Goal: Task Accomplishment & Management: Complete application form

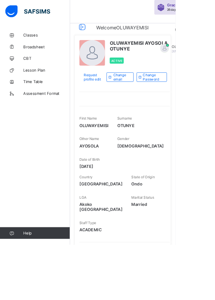
click at [40, 85] on span "Lesson Plan" at bounding box center [57, 86] width 57 height 6
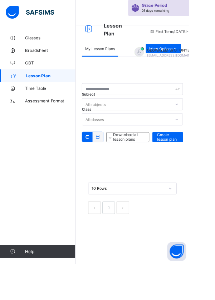
click at [187, 156] on span "Create lesson plan" at bounding box center [191, 155] width 24 height 11
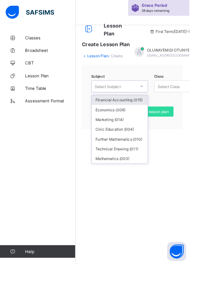
click at [114, 182] on div "Mathematics (003)" at bounding box center [136, 180] width 64 height 11
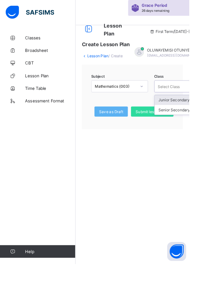
click at [189, 128] on div "Senior Secondary 3 - A" at bounding box center [208, 124] width 64 height 11
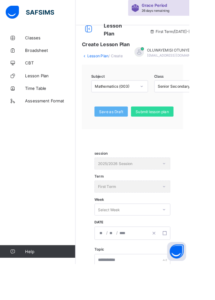
click at [122, 187] on div "session 2025/2026 Session" at bounding box center [150, 186] width 86 height 14
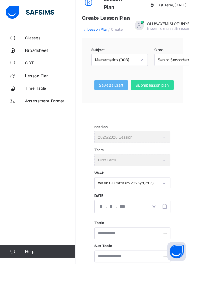
scroll to position [49, 0]
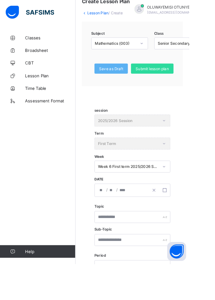
click at [117, 218] on input "number" at bounding box center [116, 216] width 6 height 14
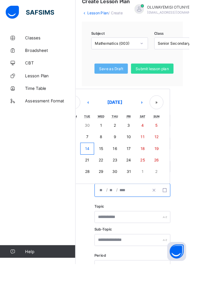
scroll to position [88, 0]
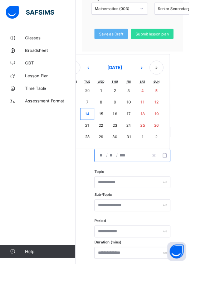
click at [103, 77] on button "‹" at bounding box center [100, 77] width 16 height 16
click at [163, 77] on button "›" at bounding box center [161, 78] width 16 height 16
click at [181, 116] on button "12" at bounding box center [178, 116] width 16 height 13
type input "**********"
type input "**"
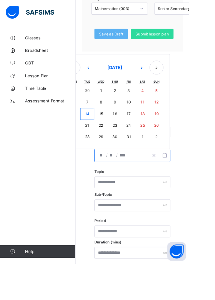
type input "**"
type input "****"
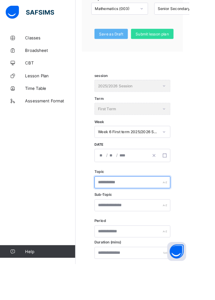
click at [117, 208] on input "text" at bounding box center [150, 207] width 86 height 14
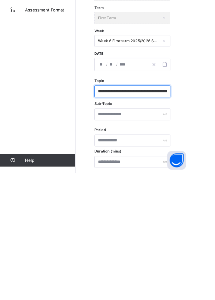
scroll to position [0, 19]
type input "**********"
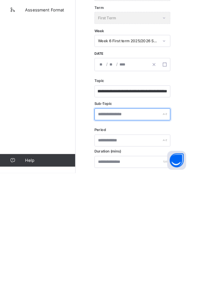
click at [123, 230] on input "text" at bounding box center [150, 234] width 86 height 14
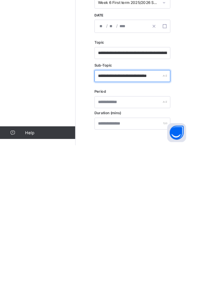
scroll to position [103, 0]
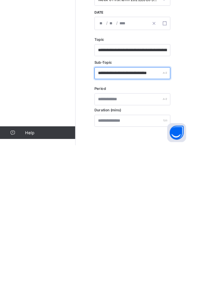
type input "**********"
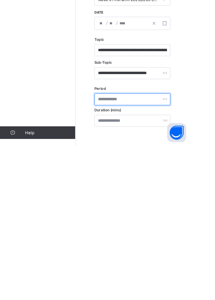
click at [120, 248] on input "text" at bounding box center [150, 248] width 86 height 14
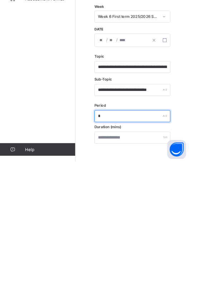
type input "*"
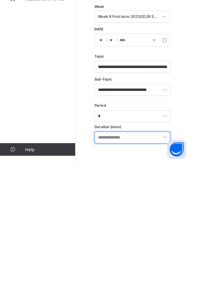
click at [119, 273] on input "number" at bounding box center [150, 272] width 86 height 14
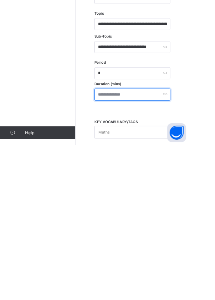
type input "**"
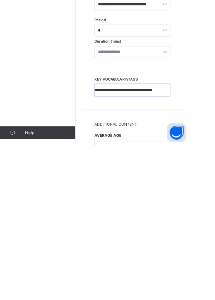
scroll to position [207, 0]
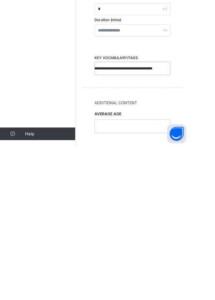
type input "**********"
click at [120, 277] on div at bounding box center [151, 276] width 86 height 15
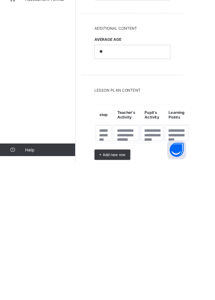
scroll to position [320, 0]
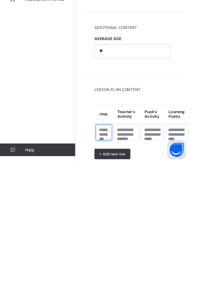
click at [118, 262] on textarea at bounding box center [118, 266] width 18 height 18
type textarea "*"
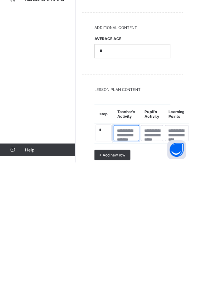
click at [144, 262] on textarea at bounding box center [143, 267] width 29 height 18
type textarea "*"
click at [170, 268] on textarea at bounding box center [172, 267] width 25 height 18
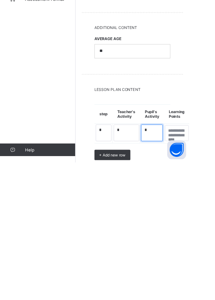
type textarea "*"
click at [195, 261] on textarea at bounding box center [201, 267] width 27 height 18
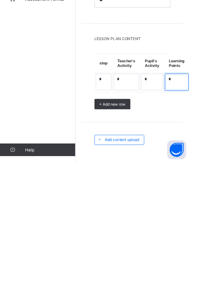
type textarea "*"
click at [121, 274] on div "Add content upload" at bounding box center [135, 274] width 57 height 11
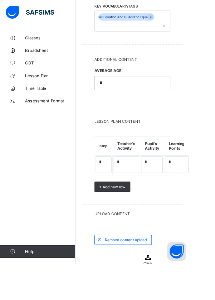
scroll to position [401, 0]
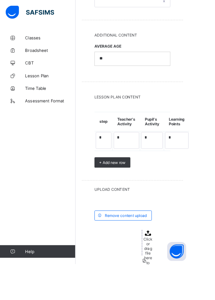
scroll to position [419, 0]
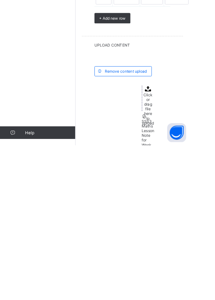
scroll to position [16, 0]
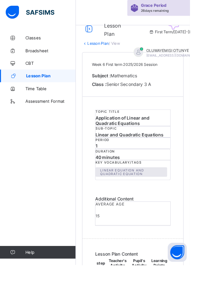
click at [47, 86] on span "Lesson Plan" at bounding box center [58, 86] width 56 height 6
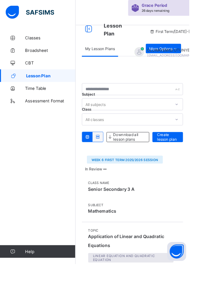
click at [194, 152] on span "Create lesson plan" at bounding box center [191, 155] width 24 height 11
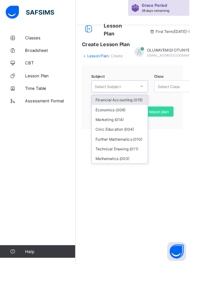
click at [122, 179] on div "Mathematics (003)" at bounding box center [136, 180] width 64 height 11
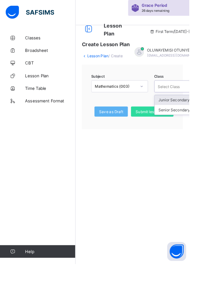
click at [192, 127] on div "Senior Secondary 3 - A" at bounding box center [208, 124] width 64 height 11
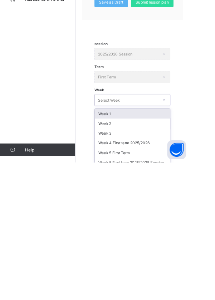
scroll to position [9, 0]
click at [120, 246] on div "Week 1" at bounding box center [151, 244] width 86 height 11
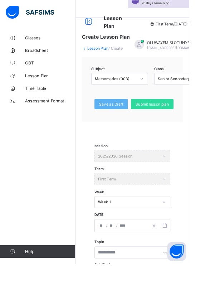
click at [113, 257] on input "number" at bounding box center [116, 256] width 6 height 14
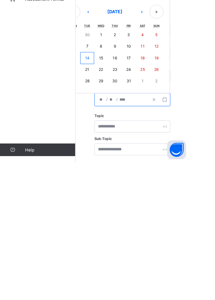
scroll to position [35, 0]
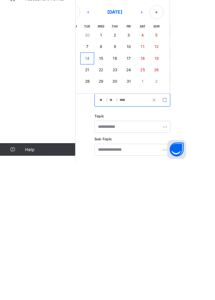
click at [98, 130] on button "‹" at bounding box center [100, 130] width 16 height 16
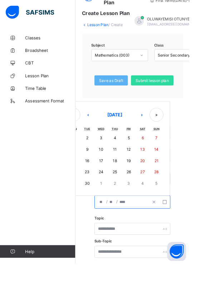
click at [178, 157] on abbr "7" at bounding box center [177, 156] width 3 height 5
type input "**********"
type input "*"
type input "****"
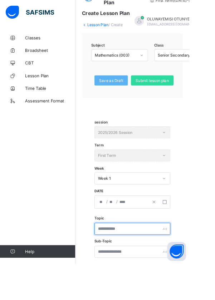
click at [122, 261] on input "text" at bounding box center [150, 260] width 86 height 14
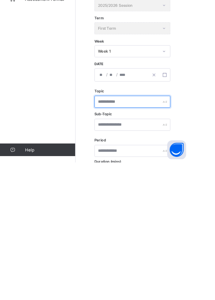
scroll to position [66, 0]
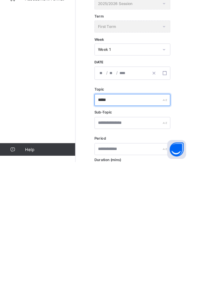
type input "*****"
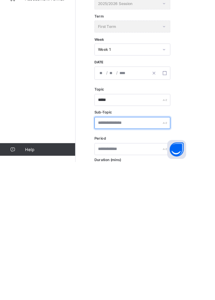
click at [118, 257] on input "text" at bounding box center [150, 256] width 86 height 14
type input "*****"
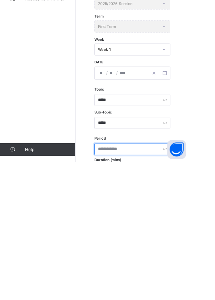
click at [117, 286] on input "text" at bounding box center [150, 285] width 86 height 14
type input "*"
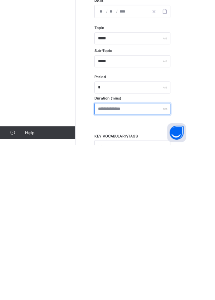
scroll to position [117, 0]
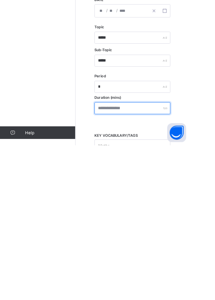
type input "**"
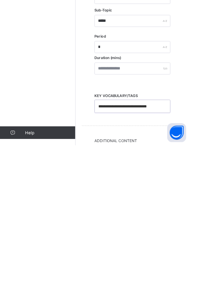
scroll to position [165, 0]
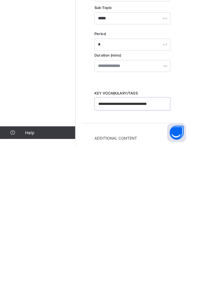
type input "**********"
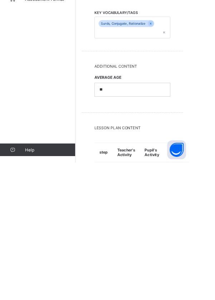
scroll to position [277, 0]
type textarea "*"
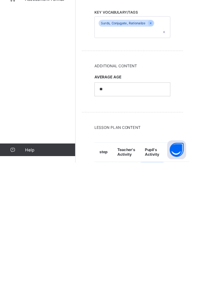
type textarea "*"
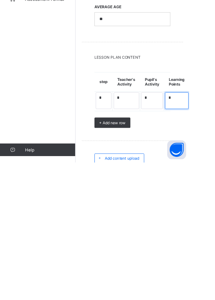
scroll to position [369, 0]
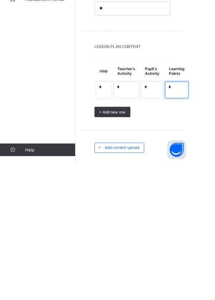
type textarea "*"
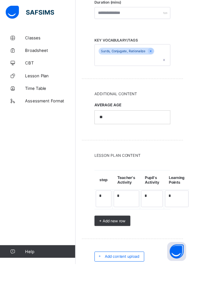
scroll to position [358, 0]
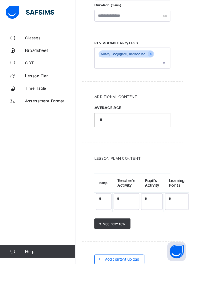
click at [146, 295] on div "Add content upload" at bounding box center [135, 294] width 57 height 11
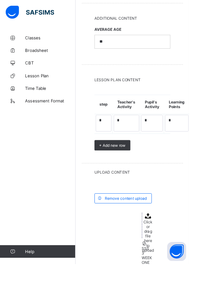
scroll to position [458, 0]
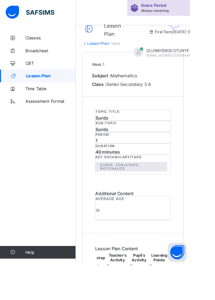
click at [47, 87] on span "Lesson Plan" at bounding box center [58, 86] width 56 height 6
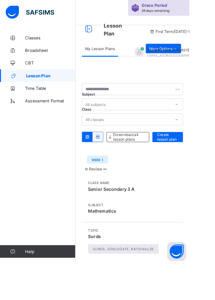
click at [188, 156] on span "Create lesson plan" at bounding box center [191, 155] width 24 height 11
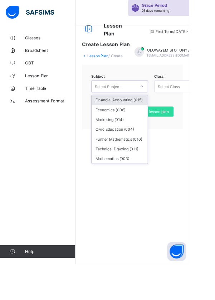
click at [123, 179] on div "Mathematics (003)" at bounding box center [136, 180] width 64 height 11
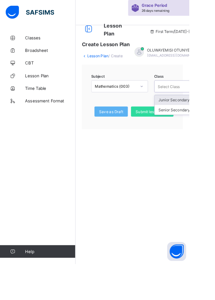
click at [189, 123] on div "Senior Secondary 3 - A" at bounding box center [208, 124] width 64 height 11
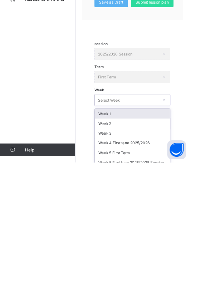
scroll to position [65, 0]
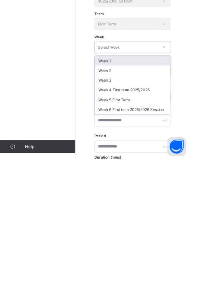
click at [123, 201] on div "Week 2" at bounding box center [151, 199] width 86 height 11
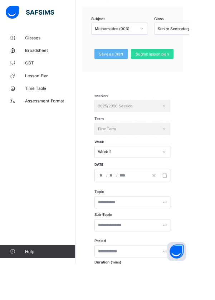
click at [115, 201] on input "number" at bounding box center [116, 199] width 6 height 14
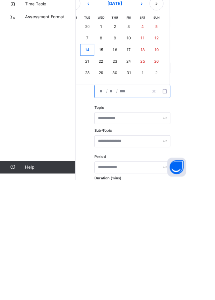
click at [101, 104] on button "‹" at bounding box center [100, 100] width 16 height 16
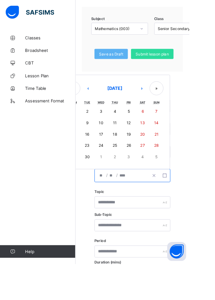
click at [178, 140] on abbr "14" at bounding box center [177, 139] width 5 height 5
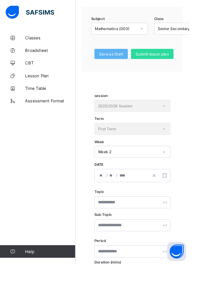
type input "**********"
type input "**"
type input "*"
type input "****"
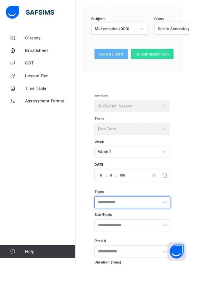
click at [157, 230] on input "text" at bounding box center [150, 230] width 86 height 14
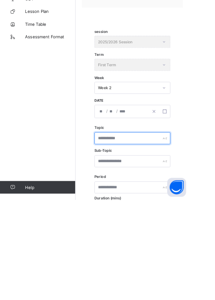
scroll to position [66, 0]
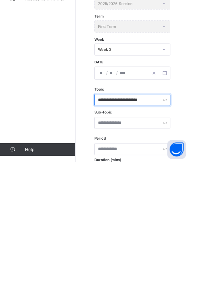
type input "**********"
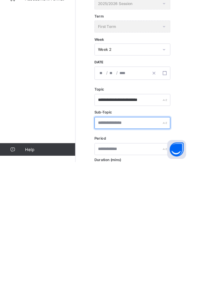
click at [118, 256] on input "text" at bounding box center [150, 256] width 86 height 14
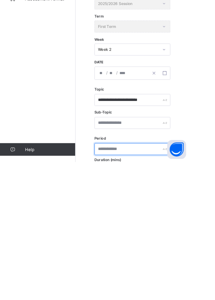
click at [122, 285] on input "text" at bounding box center [150, 285] width 86 height 14
type input "*"
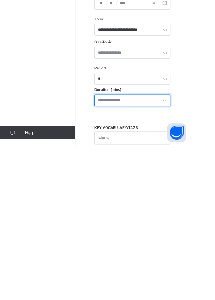
scroll to position [128, 0]
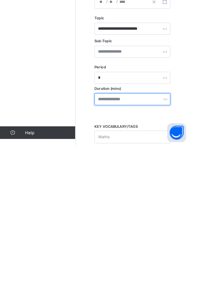
type input "**"
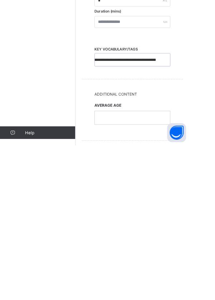
scroll to position [218, 0]
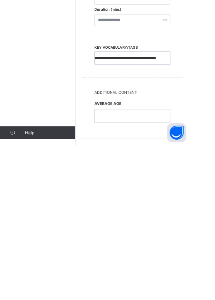
type input "**********"
click at [120, 261] on div "AVERAGE AGE" at bounding box center [150, 260] width 86 height 35
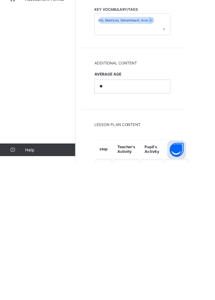
scroll to position [282, 0]
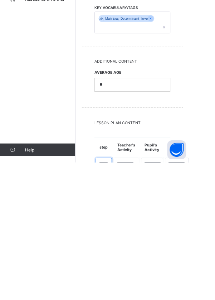
click at [117, 299] on textarea at bounding box center [118, 304] width 18 height 18
type textarea "*"
click at [147, 298] on textarea at bounding box center [143, 305] width 29 height 18
type textarea "*"
click at [170, 299] on textarea at bounding box center [172, 305] width 25 height 18
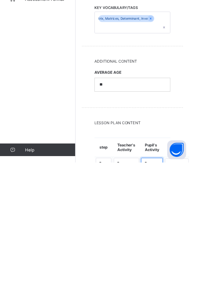
type textarea "*"
click at [199, 300] on textarea at bounding box center [201, 305] width 27 height 18
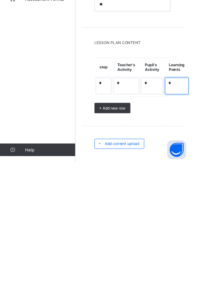
scroll to position [378, 0]
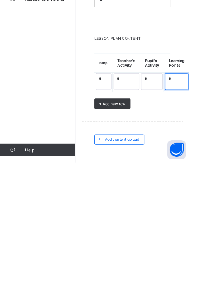
type textarea "*"
click at [125, 273] on span "Add content upload" at bounding box center [138, 273] width 39 height 5
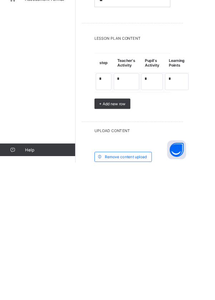
scroll to position [378, 0]
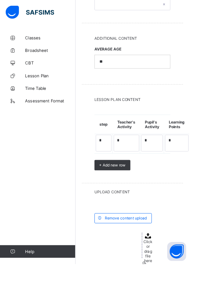
scroll to position [426, 0]
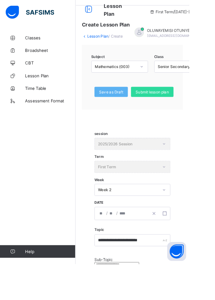
scroll to position [23, 0]
click at [157, 300] on input "text" at bounding box center [132, 300] width 51 height 7
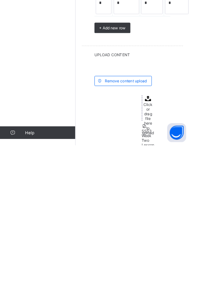
scroll to position [445, 0]
type input "**********"
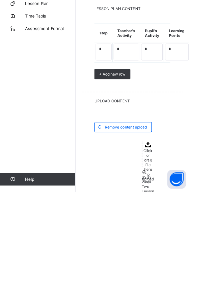
scroll to position [0, 0]
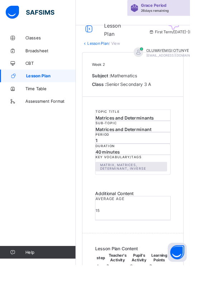
click at [48, 91] on link "Lesson Plan" at bounding box center [43, 86] width 86 height 14
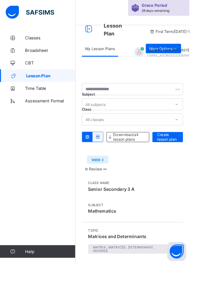
click at [186, 154] on span "Create lesson plan" at bounding box center [191, 155] width 24 height 11
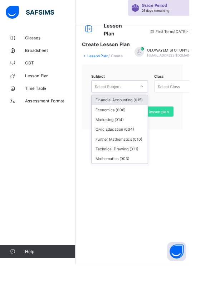
click at [118, 180] on div "Mathematics (003)" at bounding box center [136, 180] width 64 height 11
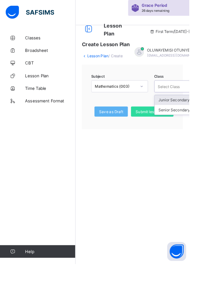
click at [191, 123] on div "Senior Secondary 3 - A" at bounding box center [208, 124] width 64 height 11
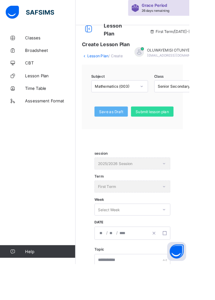
click at [123, 187] on div "session 2025/2026 Session" at bounding box center [150, 186] width 86 height 14
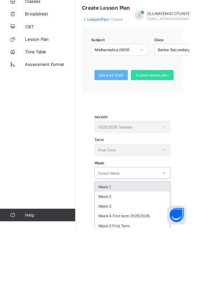
scroll to position [9, 0]
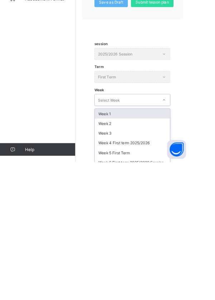
click at [120, 268] on div "Week 3" at bounding box center [151, 267] width 86 height 11
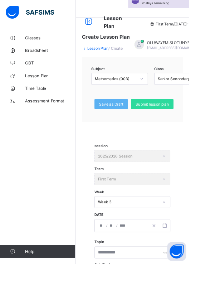
click at [116, 255] on input "number" at bounding box center [116, 256] width 6 height 14
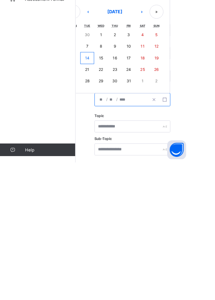
scroll to position [35, 0]
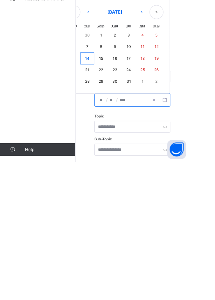
click at [101, 133] on button "‹" at bounding box center [100, 130] width 16 height 16
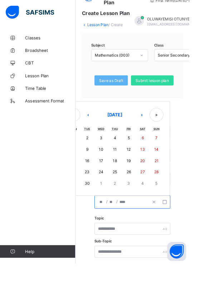
click at [176, 182] on abbr "21" at bounding box center [177, 182] width 5 height 5
type input "**********"
type input "**"
type input "*"
type input "****"
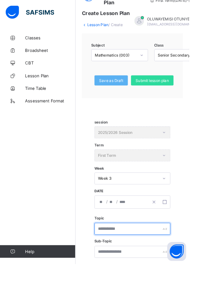
click at [119, 260] on input "text" at bounding box center [150, 260] width 86 height 14
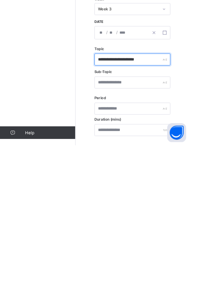
scroll to position [93, 0]
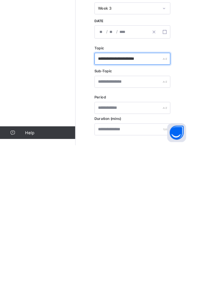
type input "**********"
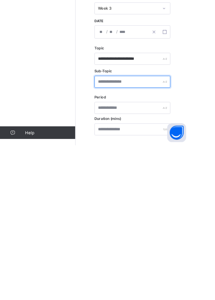
click at [124, 227] on input "text" at bounding box center [150, 228] width 86 height 14
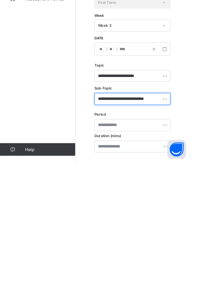
type input "**********"
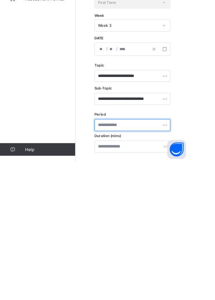
click at [120, 258] on input "text" at bounding box center [150, 258] width 86 height 14
type input "*"
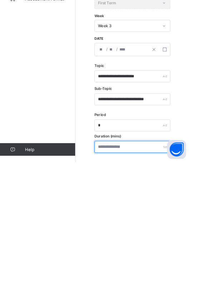
click at [118, 283] on input "number" at bounding box center [150, 283] width 86 height 14
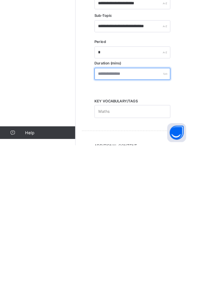
scroll to position [157, 0]
type input "**"
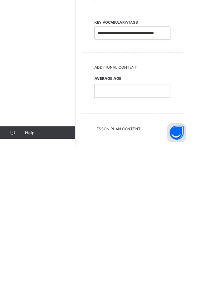
scroll to position [247, 0]
type input "**********"
click at [120, 240] on div at bounding box center [151, 237] width 86 height 15
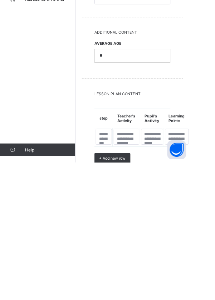
scroll to position [321, 0]
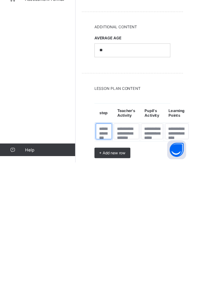
click at [118, 260] on textarea at bounding box center [118, 265] width 18 height 18
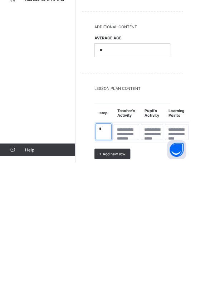
type textarea "*"
click at [144, 261] on textarea at bounding box center [143, 265] width 29 height 18
type textarea "*"
click at [171, 261] on textarea at bounding box center [172, 265] width 25 height 18
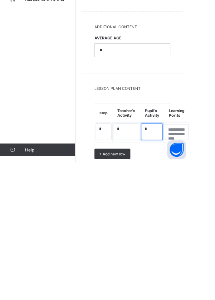
type textarea "*"
click at [196, 267] on textarea at bounding box center [201, 265] width 27 height 18
type textarea "*"
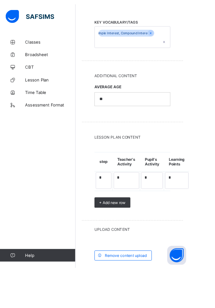
scroll to position [386, 0]
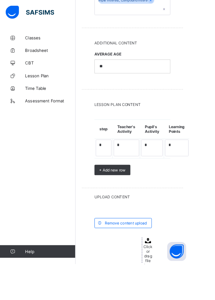
scroll to position [419, 0]
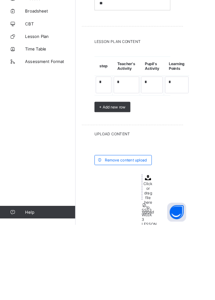
scroll to position [445, 0]
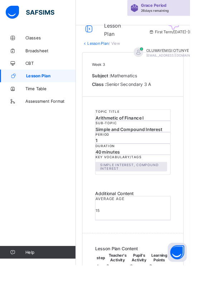
click at [39, 86] on span "Lesson Plan" at bounding box center [58, 86] width 56 height 6
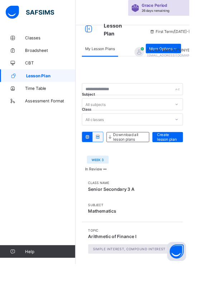
click at [194, 159] on span "Create lesson plan" at bounding box center [191, 155] width 24 height 11
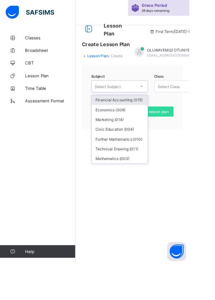
click at [117, 177] on div "Mathematics (003)" at bounding box center [136, 180] width 64 height 11
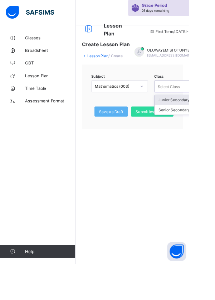
click at [187, 125] on div "Senior Secondary 3 - A" at bounding box center [208, 124] width 64 height 11
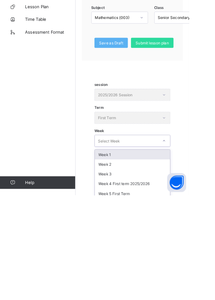
scroll to position [9, 0]
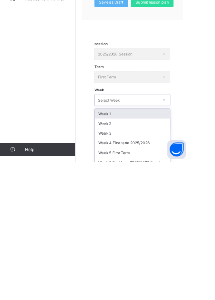
click at [124, 278] on div "Week 4 First term 2025/2026" at bounding box center [151, 278] width 86 height 11
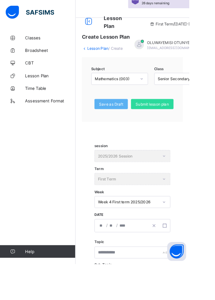
click at [113, 257] on input "number" at bounding box center [116, 256] width 6 height 14
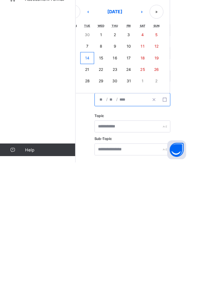
scroll to position [35, 0]
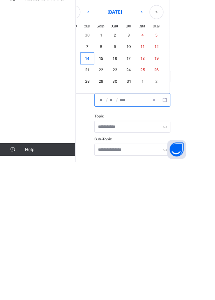
click at [101, 129] on button "‹" at bounding box center [100, 130] width 16 height 16
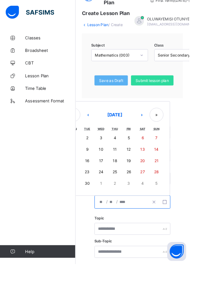
click at [180, 193] on abbr "28" at bounding box center [177, 195] width 5 height 5
type input "**********"
type input "**"
type input "*"
type input "****"
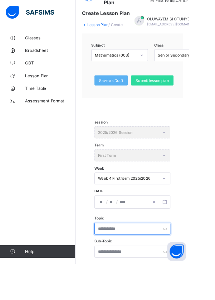
click at [149, 260] on input "text" at bounding box center [150, 260] width 86 height 14
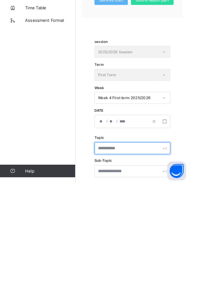
scroll to position [66, 0]
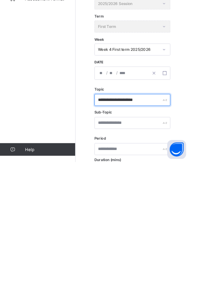
type input "**********"
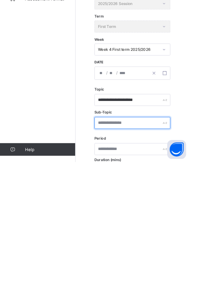
click at [117, 254] on input "text" at bounding box center [150, 256] width 86 height 14
type input "**********"
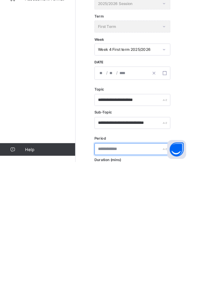
click at [120, 286] on input "text" at bounding box center [150, 285] width 86 height 14
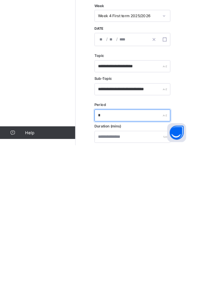
scroll to position [105, 0]
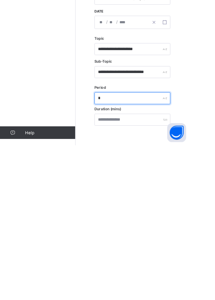
type input "*"
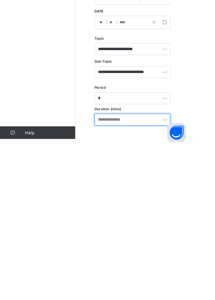
click at [119, 273] on input "number" at bounding box center [150, 271] width 86 height 14
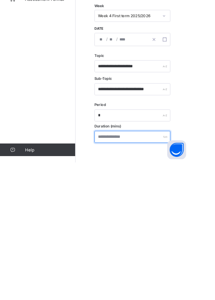
scroll to position [104, 0]
type input "**"
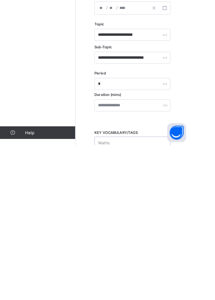
scroll to position [128, 0]
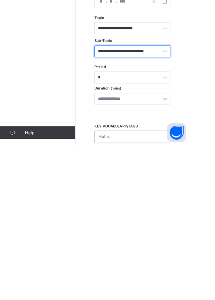
click at [176, 194] on input "**********" at bounding box center [150, 193] width 86 height 14
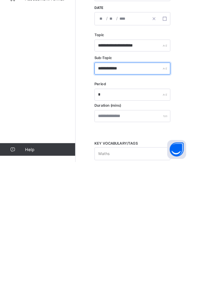
type input "******"
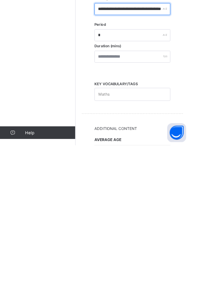
type input "**********"
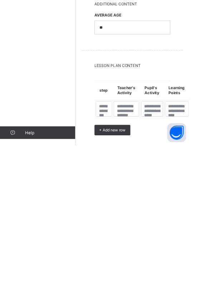
scroll to position [319, 0]
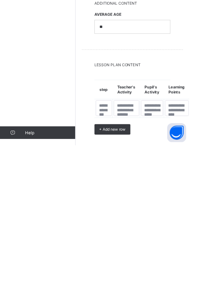
type input "**********"
click at [119, 253] on textarea at bounding box center [118, 258] width 18 height 18
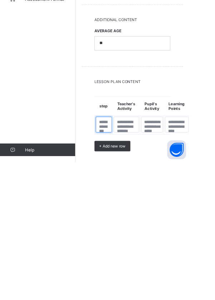
scroll to position [0, 0]
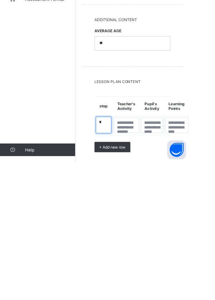
type textarea "*"
click at [142, 253] on textarea at bounding box center [143, 258] width 29 height 18
type textarea "*"
click at [172, 253] on textarea at bounding box center [172, 258] width 25 height 18
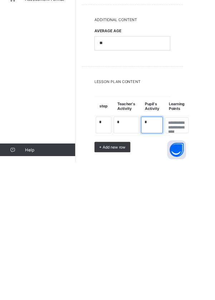
type textarea "*"
click at [196, 254] on textarea at bounding box center [201, 258] width 27 height 18
type textarea "*"
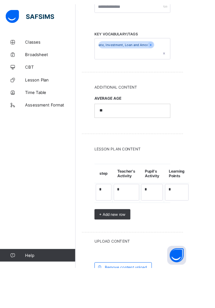
scroll to position [373, 0]
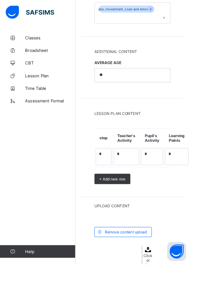
scroll to position [419, 0]
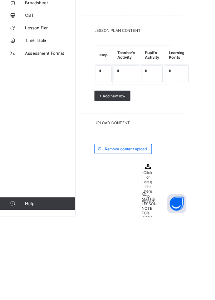
scroll to position [448, 0]
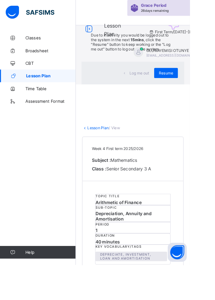
click at [196, 85] on span "Resume" at bounding box center [188, 82] width 16 height 5
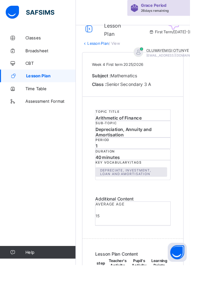
click at [44, 88] on span "Lesson Plan" at bounding box center [58, 86] width 56 height 6
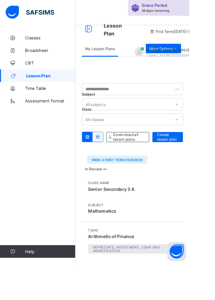
click at [189, 159] on span "Create lesson plan" at bounding box center [191, 155] width 24 height 11
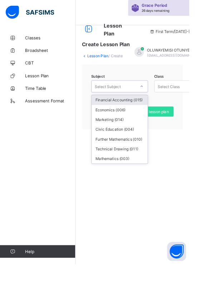
click at [133, 179] on div "Mathematics (003)" at bounding box center [136, 180] width 64 height 11
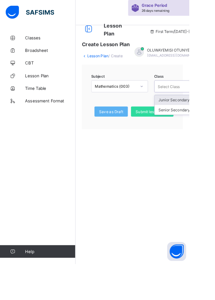
click at [193, 124] on div "Senior Secondary 3 - A" at bounding box center [208, 124] width 64 height 11
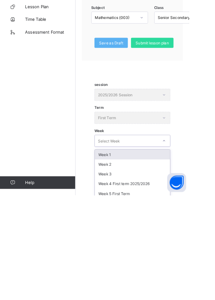
scroll to position [9, 0]
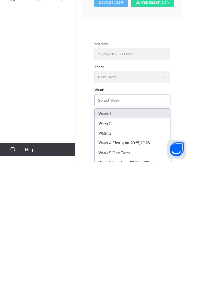
click at [122, 286] on div "Week 5 First Term" at bounding box center [151, 289] width 86 height 11
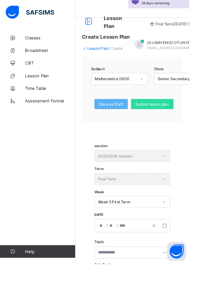
click at [114, 256] on input "number" at bounding box center [116, 256] width 6 height 14
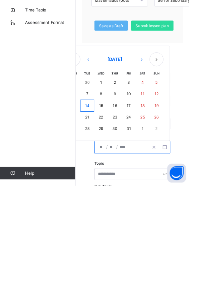
scroll to position [35, 0]
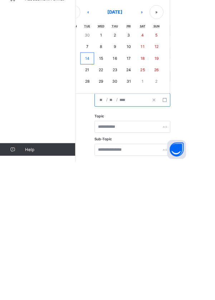
click at [178, 156] on abbr "5" at bounding box center [177, 155] width 3 height 5
type input "**********"
type input "*"
type input "**"
type input "****"
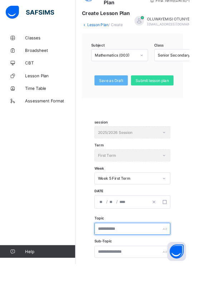
click at [118, 260] on input "text" at bounding box center [150, 260] width 86 height 14
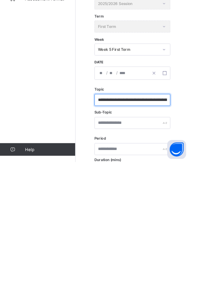
scroll to position [0, 19]
type input "**********"
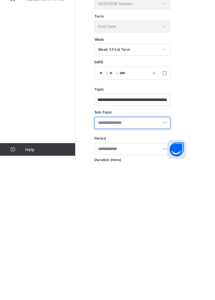
click at [119, 252] on input "text" at bounding box center [150, 256] width 86 height 14
type input "**********"
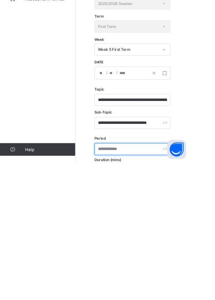
click at [124, 285] on input "text" at bounding box center [150, 285] width 86 height 14
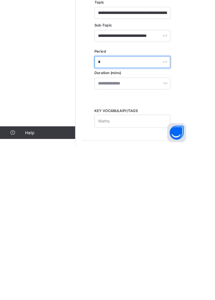
scroll to position [163, 0]
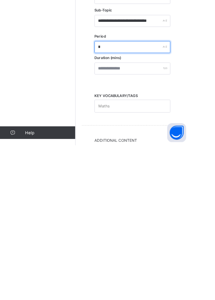
type input "*"
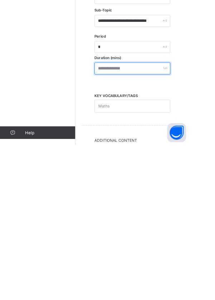
click at [124, 209] on input "number" at bounding box center [150, 213] width 86 height 14
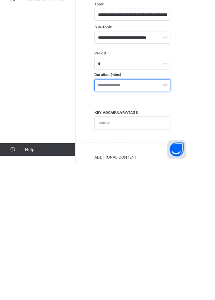
type input "**"
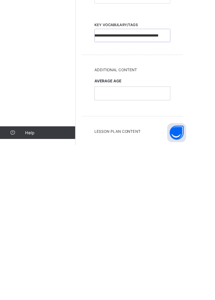
scroll to position [0, 54]
type input "**********"
click at [122, 239] on div "AVERAGE AGE" at bounding box center [150, 234] width 86 height 35
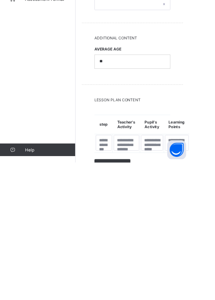
scroll to position [314, 0]
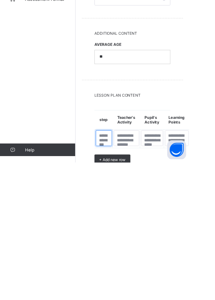
click at [119, 269] on textarea at bounding box center [118, 272] width 18 height 18
type textarea "*"
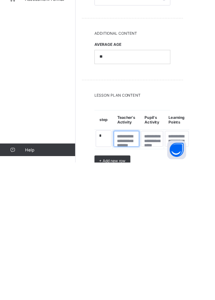
click at [140, 269] on textarea at bounding box center [143, 273] width 29 height 18
type textarea "*"
click at [171, 267] on textarea at bounding box center [172, 273] width 25 height 18
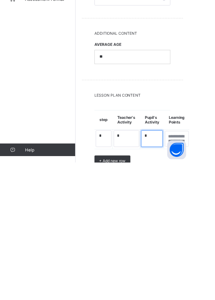
type textarea "*"
click at [197, 265] on textarea at bounding box center [201, 273] width 27 height 18
type textarea "*"
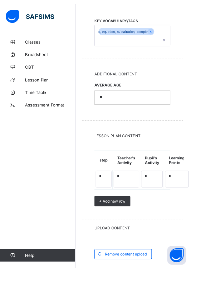
scroll to position [389, 0]
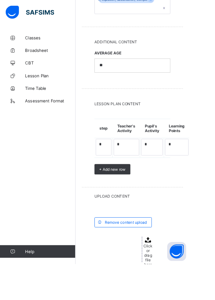
scroll to position [438, 0]
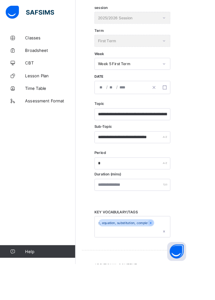
scroll to position [164, 0]
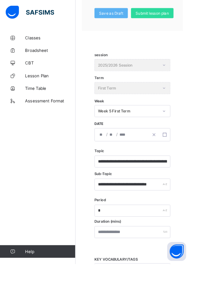
scroll to position [0, 0]
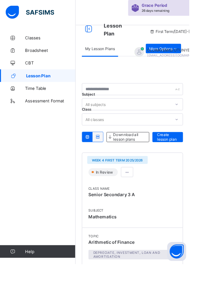
click at [190, 154] on span "Create lesson plan" at bounding box center [191, 155] width 24 height 11
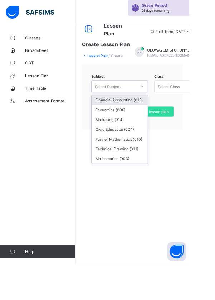
click at [115, 181] on div "Mathematics (003)" at bounding box center [136, 180] width 64 height 11
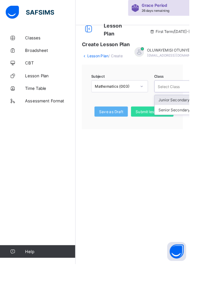
click at [188, 124] on div "Senior Secondary 3 - A" at bounding box center [208, 124] width 64 height 11
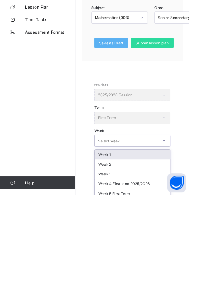
scroll to position [9, 0]
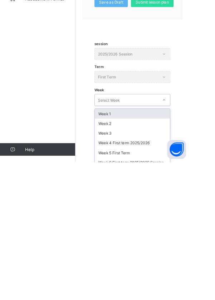
click at [119, 290] on div "Week 5 First Term" at bounding box center [151, 289] width 86 height 11
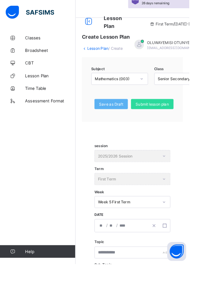
click at [115, 258] on input "number" at bounding box center [116, 256] width 6 height 14
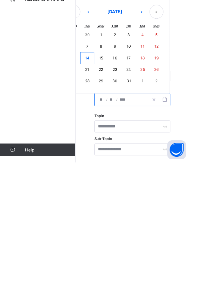
scroll to position [35, 0]
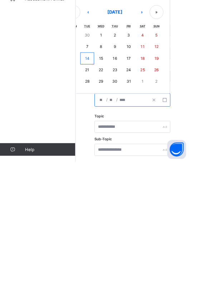
click at [176, 154] on button "5" at bounding box center [178, 156] width 16 height 13
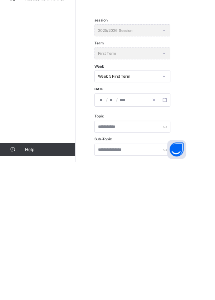
type input "**********"
type input "*"
type input "**"
type input "****"
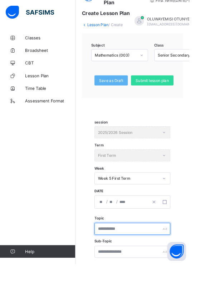
click at [119, 259] on input "text" at bounding box center [150, 260] width 86 height 14
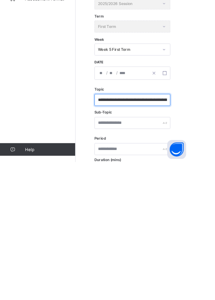
scroll to position [0, 19]
type input "**********"
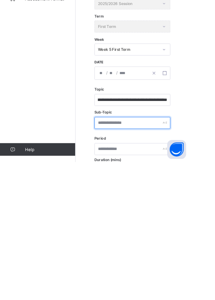
click at [120, 255] on input "text" at bounding box center [150, 256] width 86 height 14
type input "**********"
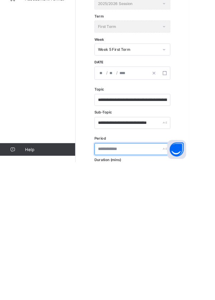
click at [120, 284] on input "text" at bounding box center [150, 285] width 86 height 14
type input "*"
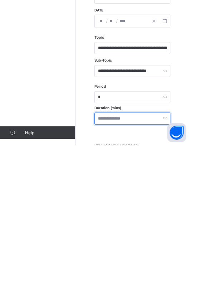
scroll to position [107, 0]
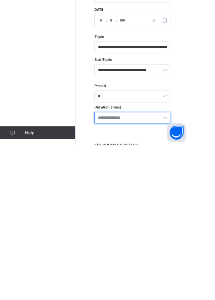
type input "**"
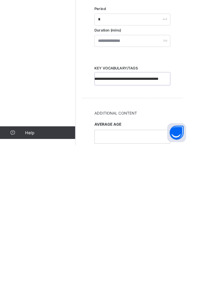
scroll to position [200, 0]
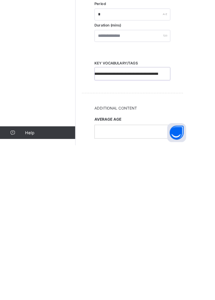
type input "**********"
click at [119, 285] on div at bounding box center [151, 284] width 86 height 15
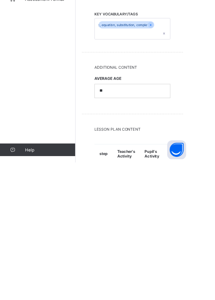
scroll to position [284, 0]
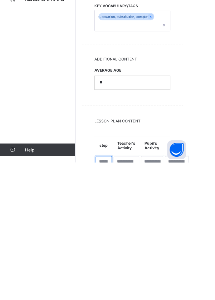
click at [118, 298] on textarea at bounding box center [118, 302] width 18 height 18
type textarea "*"
click at [145, 298] on textarea at bounding box center [143, 302] width 29 height 18
type textarea "*"
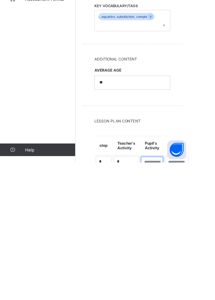
click at [165, 296] on textarea at bounding box center [172, 302] width 25 height 18
type textarea "*"
click at [194, 297] on textarea at bounding box center [201, 302] width 27 height 18
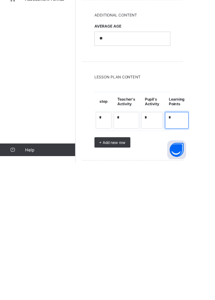
scroll to position [335, 0]
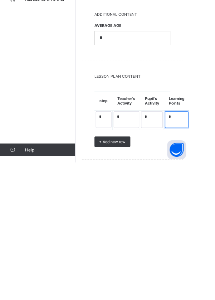
type textarea "*"
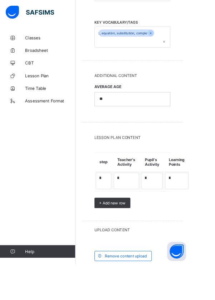
scroll to position [408, 0]
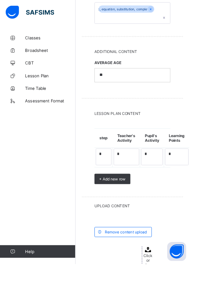
click at [170, 293] on span "Click or drag file here to upload" at bounding box center [168, 306] width 14 height 38
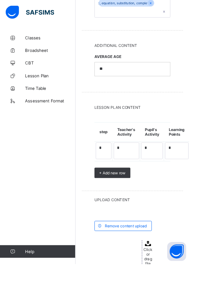
scroll to position [438, 0]
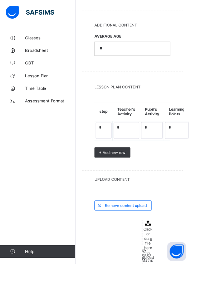
click at [38, 85] on span "Lesson Plan" at bounding box center [57, 86] width 57 height 6
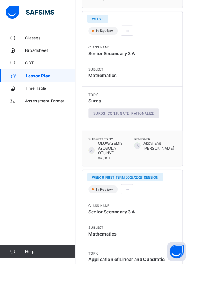
scroll to position [697, 0]
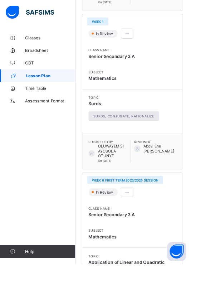
click at [145, 216] on span at bounding box center [144, 218] width 6 height 5
click at [57, 168] on div "Classes Broadsheet CBT Lesson Plan Time Table Assessment Format Help" at bounding box center [43, 164] width 86 height 271
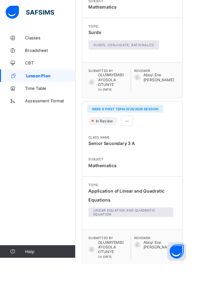
scroll to position [780, 0]
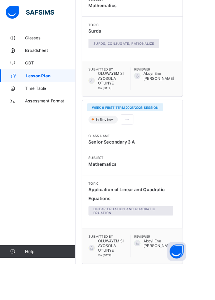
click at [141, 133] on span at bounding box center [144, 135] width 6 height 5
click at [123, 159] on span "Edit lesson plan" at bounding box center [123, 161] width 37 height 5
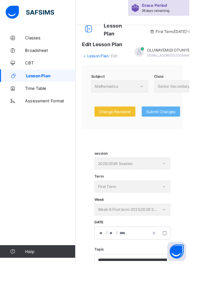
click at [128, 243] on div "Week Week 6 First term 2025/2026 Session" at bounding box center [150, 238] width 86 height 14
click at [186, 238] on div "Week Week 6 First term 2025/2026 Session" at bounding box center [150, 238] width 86 height 14
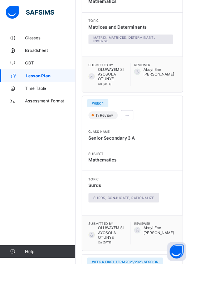
scroll to position [604, 0]
click at [143, 129] on span at bounding box center [144, 131] width 6 height 5
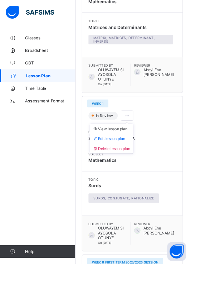
click at [119, 166] on li "Delete lesson plan" at bounding box center [126, 168] width 49 height 11
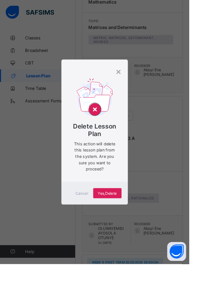
click at [133, 222] on span "Yes, Delete" at bounding box center [121, 219] width 21 height 5
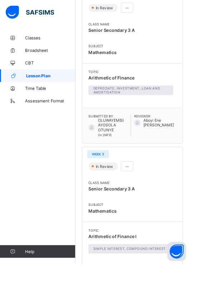
scroll to position [0, 0]
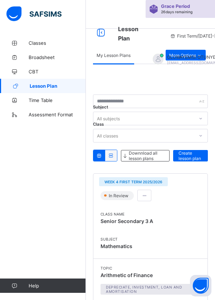
scroll to position [601, 0]
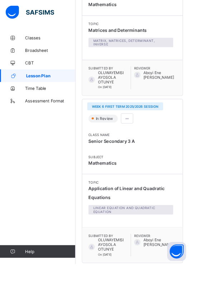
click at [144, 132] on span at bounding box center [144, 134] width 6 height 5
click at [120, 169] on span "Delete lesson plan" at bounding box center [126, 171] width 43 height 5
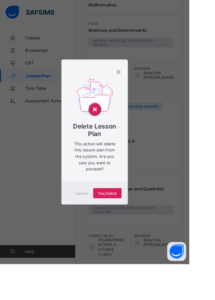
click at [134, 225] on div "Yes, Delete" at bounding box center [122, 219] width 32 height 11
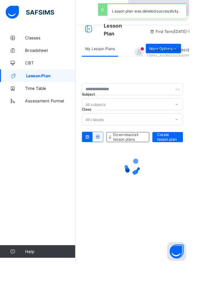
scroll to position [0, 0]
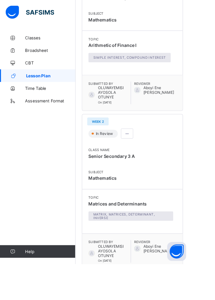
scroll to position [412, 0]
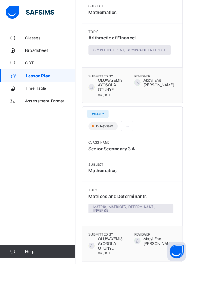
click at [201, 280] on div "Submitted By OLUWAYEMISI AYOSOLA OTUNYE On [DATE] Reviewer [PERSON_NAME]" at bounding box center [150, 277] width 114 height 40
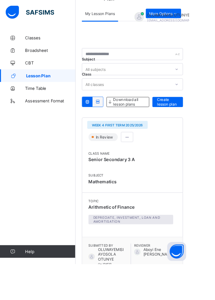
scroll to position [0, 0]
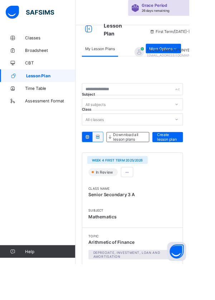
click at [189, 155] on span "Create lesson plan" at bounding box center [191, 155] width 24 height 11
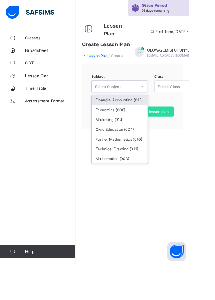
click at [121, 182] on div "Mathematics (003)" at bounding box center [136, 180] width 64 height 11
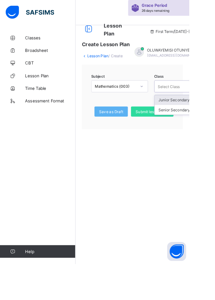
click at [191, 126] on div "Senior Secondary 3 - A" at bounding box center [208, 124] width 64 height 11
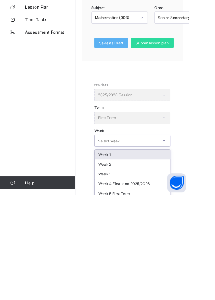
scroll to position [9, 0]
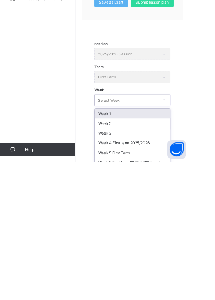
click at [121, 244] on div "Week 1" at bounding box center [151, 244] width 86 height 11
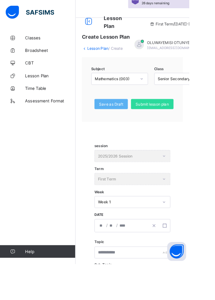
click at [117, 256] on input "number" at bounding box center [116, 256] width 6 height 14
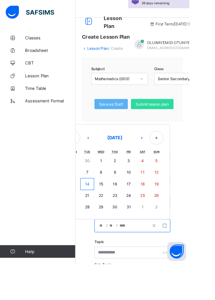
click at [100, 155] on button "‹" at bounding box center [100, 157] width 16 height 16
click at [176, 185] on button "7" at bounding box center [178, 183] width 16 height 13
type input "**********"
type input "*"
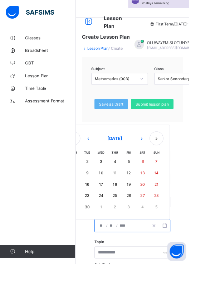
type input "****"
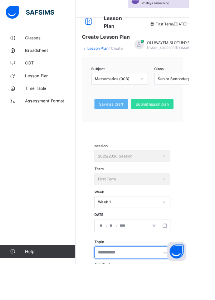
click at [127, 288] on input "text" at bounding box center [150, 287] width 86 height 14
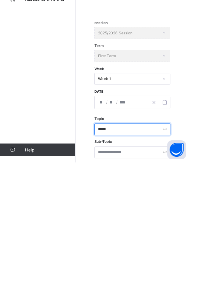
scroll to position [66, 0]
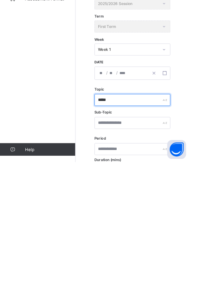
type input "*****"
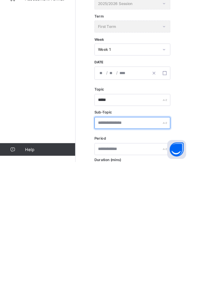
click at [120, 253] on input "text" at bounding box center [150, 256] width 86 height 14
type input "*****"
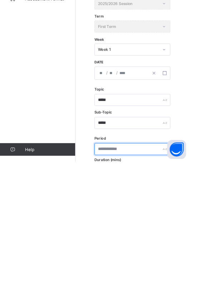
click at [117, 283] on input "text" at bounding box center [150, 285] width 86 height 14
type input "*"
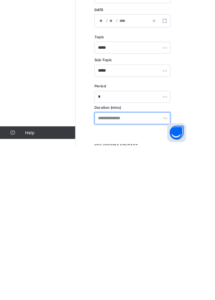
scroll to position [107, 0]
type input "**"
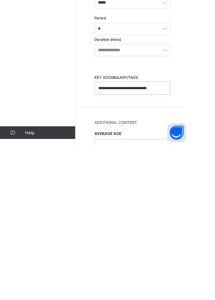
scroll to position [184, 0]
type input "**********"
click at [121, 297] on div "AVERAGE AGE" at bounding box center [150, 293] width 86 height 35
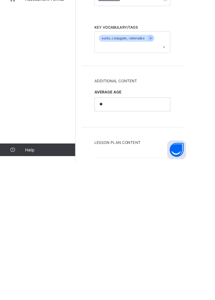
scroll to position [262, 0]
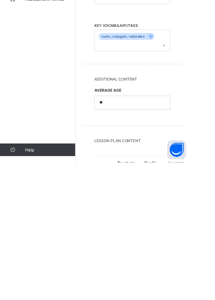
type textarea "*"
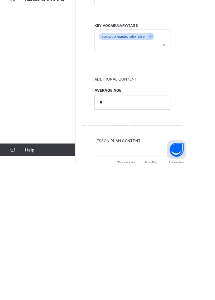
type textarea "*"
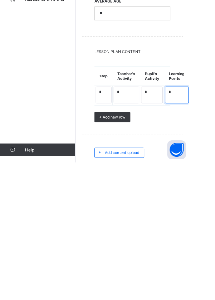
scroll to position [378, 0]
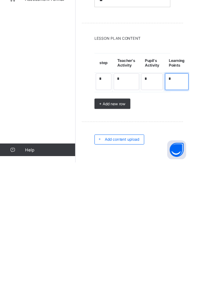
type textarea "*"
click at [132, 273] on span "Add content upload" at bounding box center [138, 273] width 39 height 5
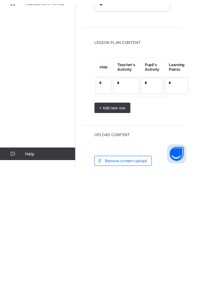
scroll to position [378, 0]
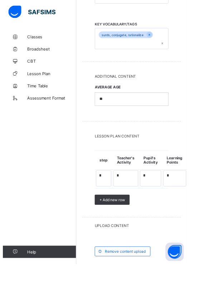
scroll to position [448, 0]
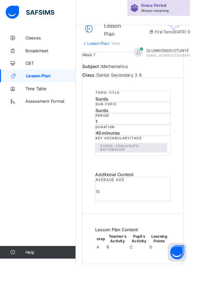
click at [41, 85] on span "Lesson Plan" at bounding box center [58, 86] width 56 height 6
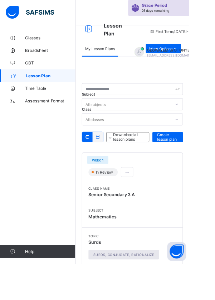
click at [188, 160] on span "Create lesson plan" at bounding box center [191, 155] width 24 height 11
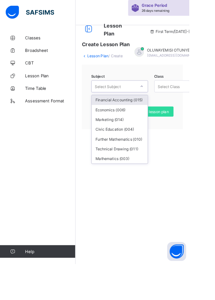
click at [124, 178] on div "Mathematics (003)" at bounding box center [136, 180] width 64 height 11
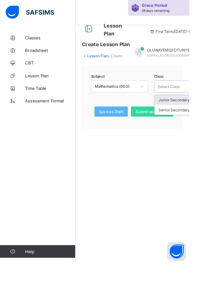
click at [188, 125] on div "Senior Secondary 3 - A" at bounding box center [208, 124] width 64 height 11
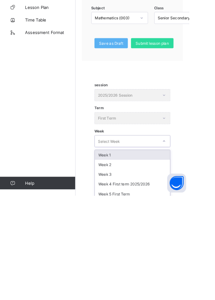
scroll to position [9, 0]
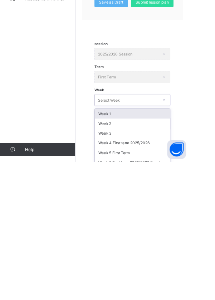
click at [124, 290] on div "Week 5 First Term" at bounding box center [151, 289] width 86 height 11
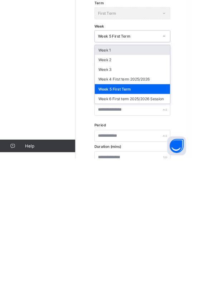
scroll to position [77, 0]
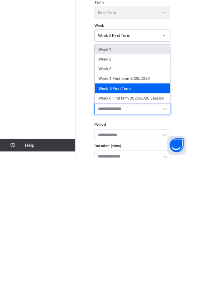
click at [118, 248] on input "text" at bounding box center [150, 245] width 86 height 14
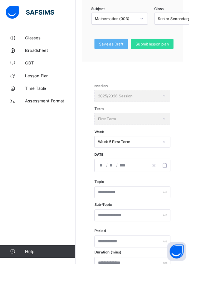
click at [117, 188] on input "number" at bounding box center [116, 188] width 6 height 14
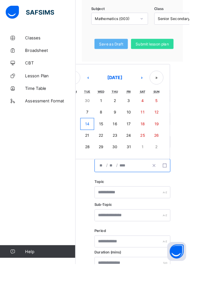
click at [176, 113] on button "5" at bounding box center [178, 114] width 16 height 13
type input "**********"
type input "*"
type input "**"
type input "****"
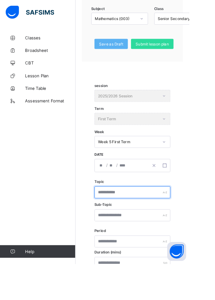
click at [117, 219] on input "text" at bounding box center [150, 219] width 86 height 14
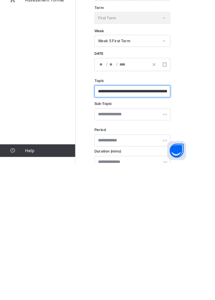
scroll to position [0, 19]
type input "**********"
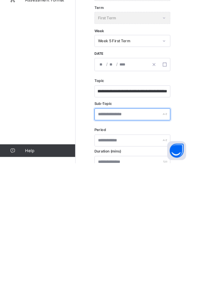
click at [117, 245] on input "text" at bounding box center [150, 245] width 86 height 14
type input "**********"
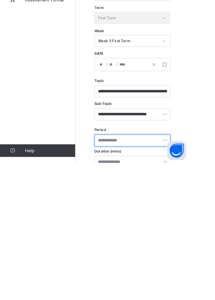
click at [119, 274] on input "text" at bounding box center [150, 274] width 86 height 14
type input "*"
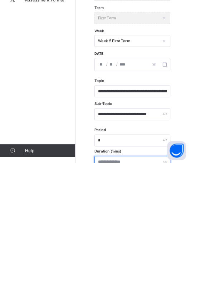
click at [123, 298] on input "number" at bounding box center [150, 299] width 86 height 14
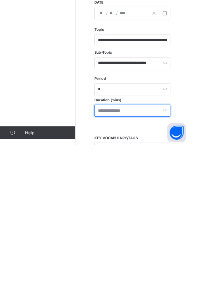
scroll to position [118, 0]
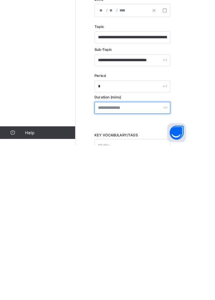
type input "**"
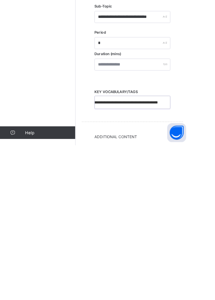
scroll to position [167, 0]
type input "**********"
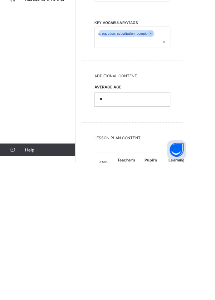
scroll to position [276, 0]
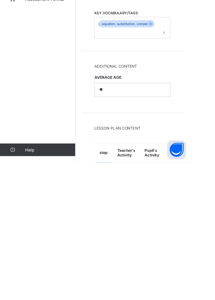
type textarea "*"
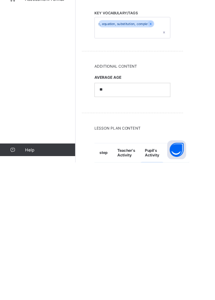
type textarea "*"
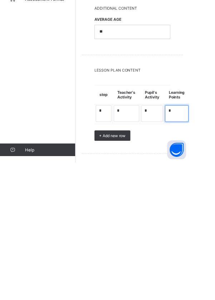
scroll to position [346, 0]
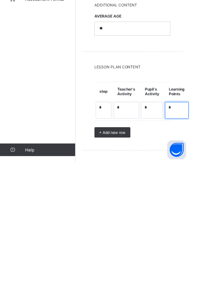
type textarea "*"
click at [130, 300] on span "Add content upload" at bounding box center [138, 305] width 39 height 5
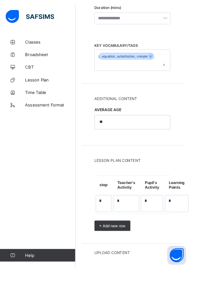
scroll to position [369, 0]
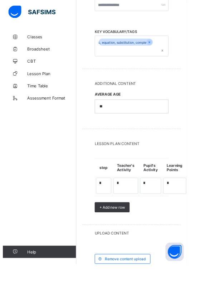
scroll to position [408, 0]
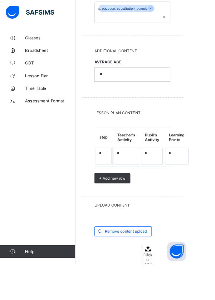
scroll to position [419, 0]
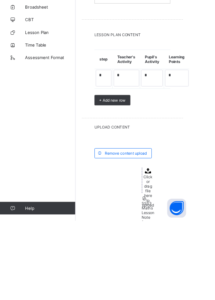
scroll to position [448, 0]
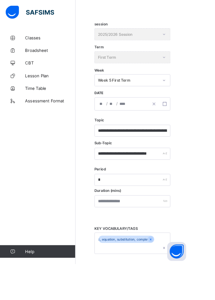
scroll to position [0, 0]
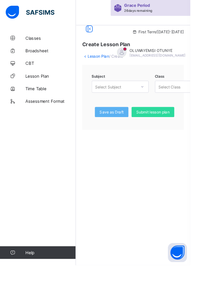
click at [163, 129] on div "Submit lesson plan" at bounding box center [173, 126] width 48 height 11
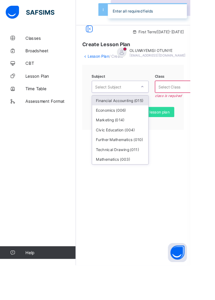
click at [119, 180] on div "Mathematics (003)" at bounding box center [136, 180] width 64 height 11
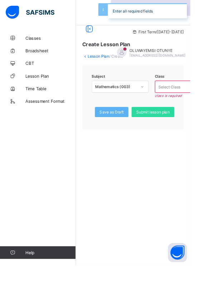
click at [190, 129] on div "Submit lesson plan" at bounding box center [173, 126] width 48 height 11
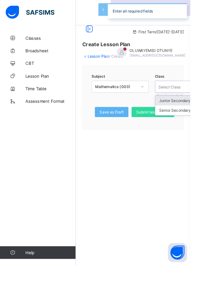
click at [190, 126] on div "Senior Secondary 3 - A" at bounding box center [208, 124] width 64 height 11
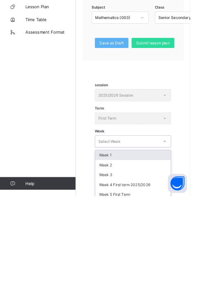
scroll to position [10, 0]
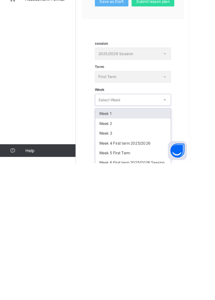
click at [119, 298] on div "Week 6 First term 2025/2026 Session" at bounding box center [151, 299] width 86 height 11
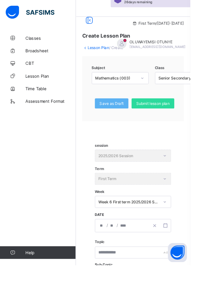
click at [113, 255] on input "number" at bounding box center [116, 255] width 6 height 14
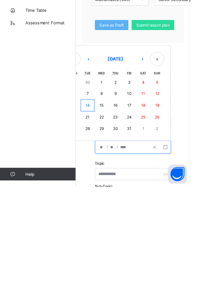
scroll to position [37, 0]
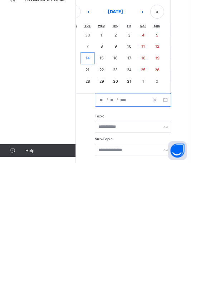
click at [178, 168] on abbr "12" at bounding box center [177, 167] width 5 height 5
type input "**********"
type input "**"
type input "****"
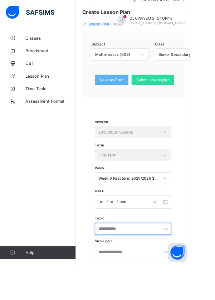
click at [117, 258] on input "text" at bounding box center [150, 259] width 86 height 14
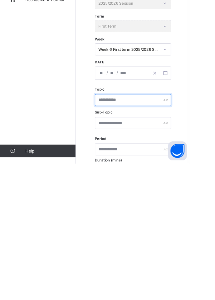
scroll to position [67, 0]
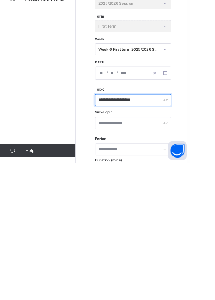
type input "**********"
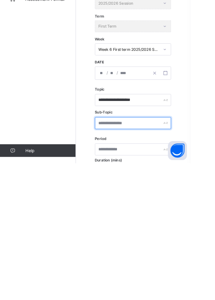
click at [121, 251] on input "text" at bounding box center [150, 255] width 86 height 14
type input "**********"
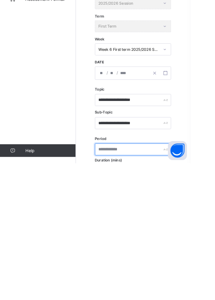
click at [118, 283] on input "text" at bounding box center [150, 284] width 86 height 14
type input "*"
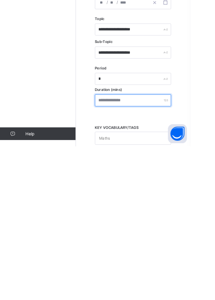
scroll to position [137, 0]
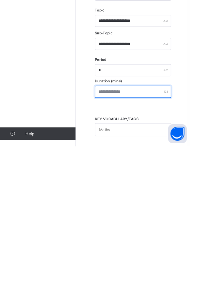
type input "**"
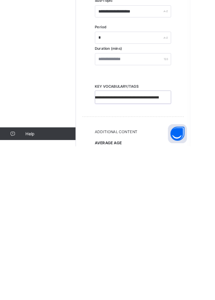
scroll to position [179, 0]
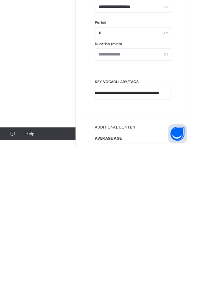
type input "**********"
click at [116, 300] on div "AVERAGE AGE" at bounding box center [150, 298] width 86 height 35
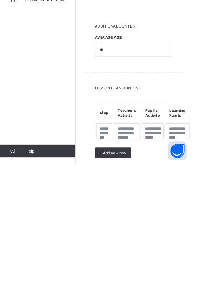
scroll to position [326, 0]
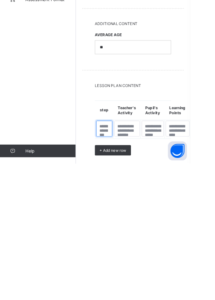
click at [115, 256] on textarea at bounding box center [118, 260] width 18 height 18
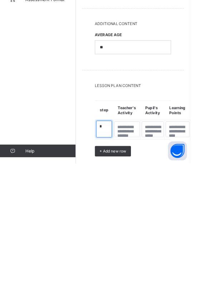
type textarea "*"
click at [141, 256] on textarea at bounding box center [143, 261] width 29 height 18
type textarea "*"
click at [168, 262] on textarea at bounding box center [172, 261] width 25 height 18
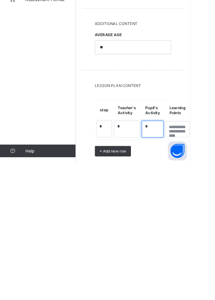
type textarea "*"
click at [194, 262] on textarea at bounding box center [201, 261] width 27 height 18
type textarea "*"
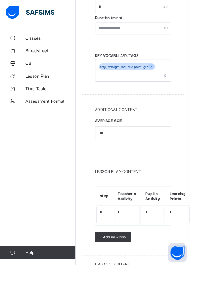
scroll to position [410, 0]
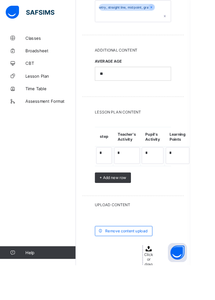
click at [168, 300] on span "Click or drag file here to upload" at bounding box center [168, 304] width 14 height 38
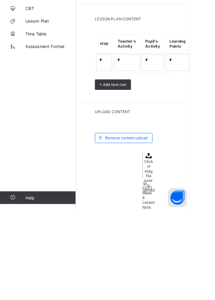
scroll to position [453, 0]
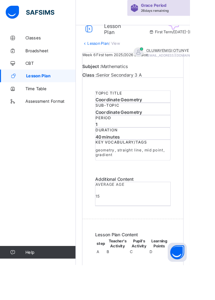
click at [44, 85] on span "Lesson Plan" at bounding box center [58, 86] width 56 height 6
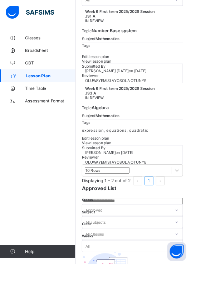
scroll to position [769, 0]
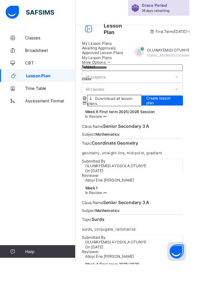
scroll to position [0, 0]
click at [186, 120] on span "Create lesson plan" at bounding box center [184, 114] width 36 height 11
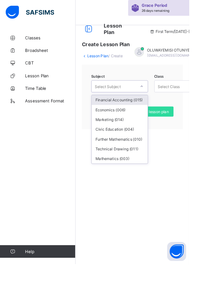
click at [115, 179] on div "Mathematics (003)" at bounding box center [136, 180] width 64 height 11
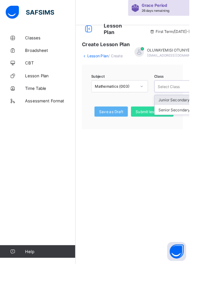
click at [194, 124] on div "Senior Secondary 3 - A" at bounding box center [208, 124] width 64 height 11
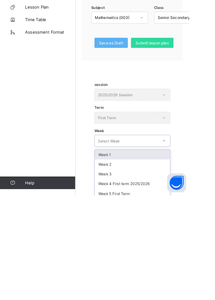
scroll to position [9, 0]
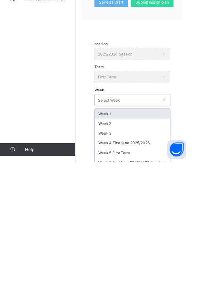
click at [122, 288] on div "Week 5 First Term" at bounding box center [151, 289] width 86 height 11
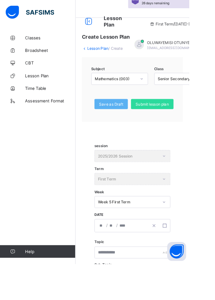
click at [116, 256] on input "number" at bounding box center [116, 256] width 6 height 14
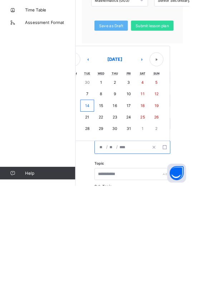
scroll to position [35, 0]
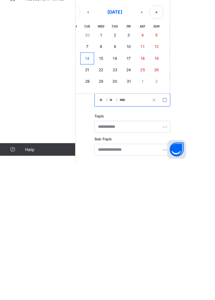
click at [177, 150] on button "5" at bounding box center [178, 156] width 16 height 13
type input "**********"
type input "*"
type input "**"
type input "****"
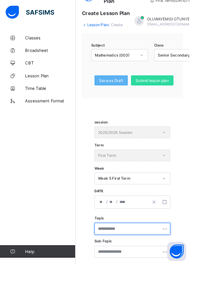
click at [116, 260] on input "text" at bounding box center [150, 260] width 86 height 14
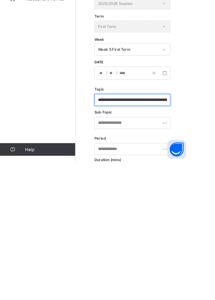
scroll to position [0, 19]
type input "**********"
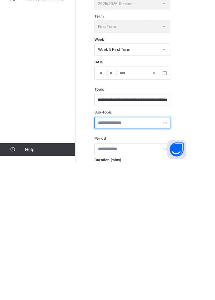
click at [122, 256] on input "text" at bounding box center [150, 256] width 86 height 14
type input "**********"
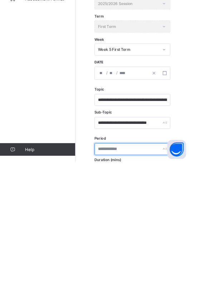
click at [119, 285] on input "text" at bounding box center [150, 285] width 86 height 14
type input "*"
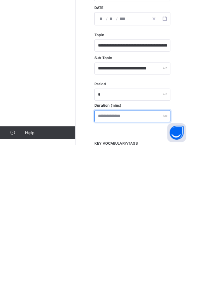
type input "**"
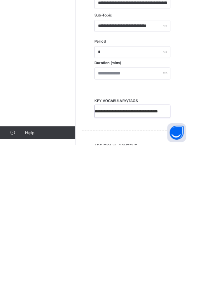
scroll to position [159, 0]
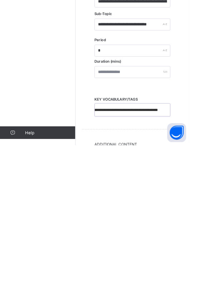
type input "**********"
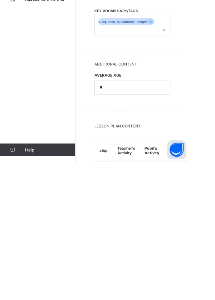
scroll to position [0, 0]
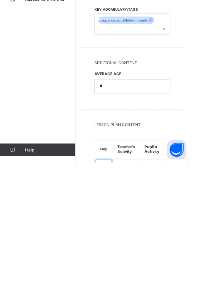
click at [115, 300] on textarea at bounding box center [118, 306] width 18 height 18
type textarea "*"
click at [148, 300] on textarea at bounding box center [143, 306] width 29 height 18
type textarea "*"
click at [171, 300] on textarea at bounding box center [172, 306] width 25 height 18
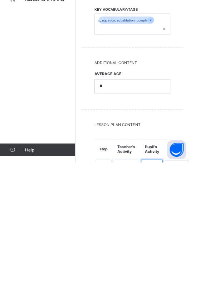
type textarea "*"
click at [196, 300] on textarea at bounding box center [201, 306] width 27 height 18
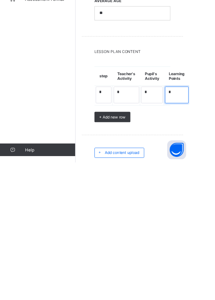
type textarea "*"
click at [131, 287] on span "Add content upload" at bounding box center [138, 288] width 39 height 5
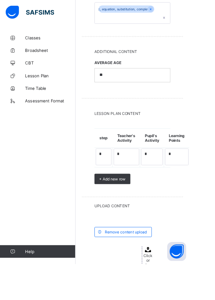
click at [166, 294] on span "Click or drag file here to upload" at bounding box center [168, 306] width 14 height 38
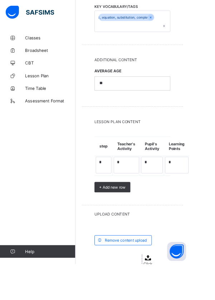
scroll to position [445, 0]
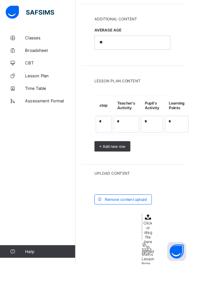
click at [37, 84] on span "Lesson Plan" at bounding box center [57, 86] width 57 height 6
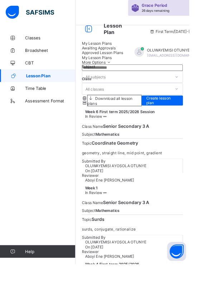
click at [199, 49] on div "First Term / [DATE]-[DATE]" at bounding box center [199, 35] width 107 height 29
click at [200, 55] on span "OLUWAYEMISI OTUNYE" at bounding box center [198, 56] width 63 height 5
